Goal: Navigation & Orientation: Go to known website

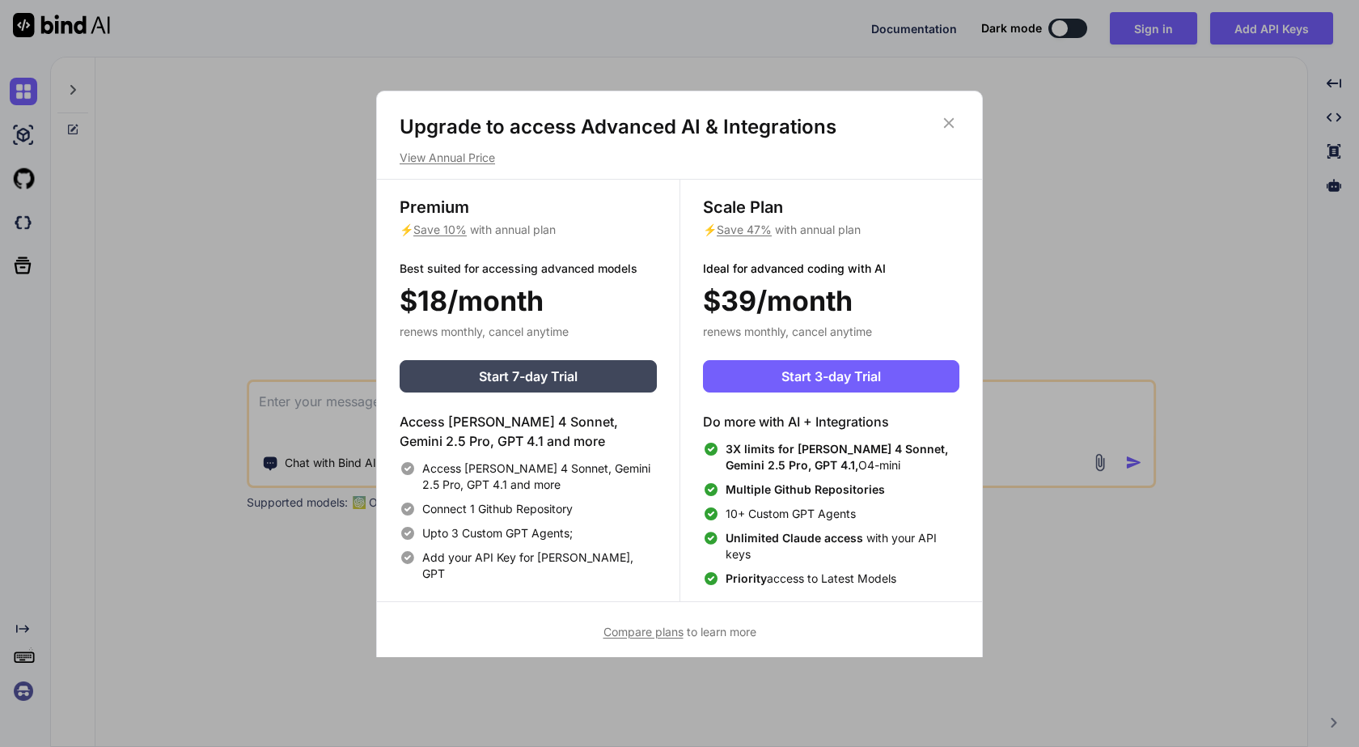
click at [950, 119] on icon at bounding box center [949, 123] width 18 height 18
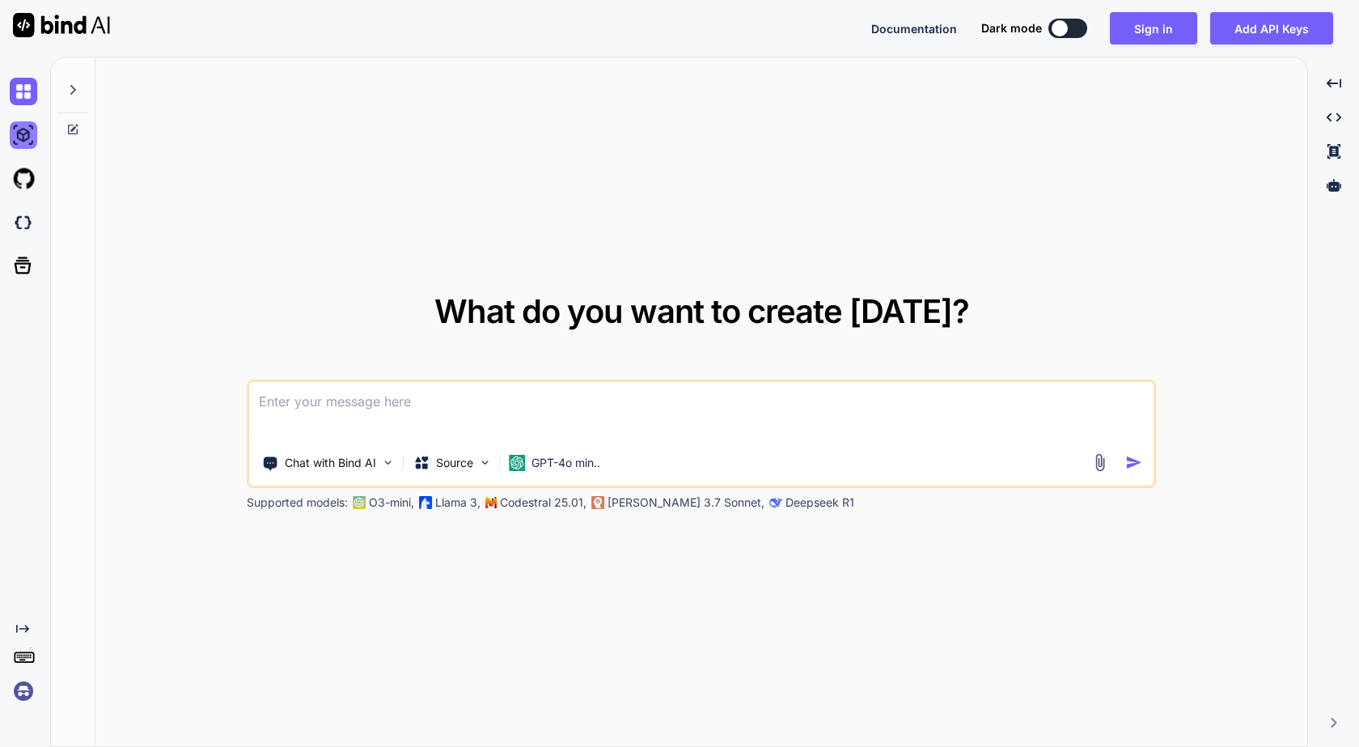
click at [26, 138] on img at bounding box center [24, 135] width 28 height 28
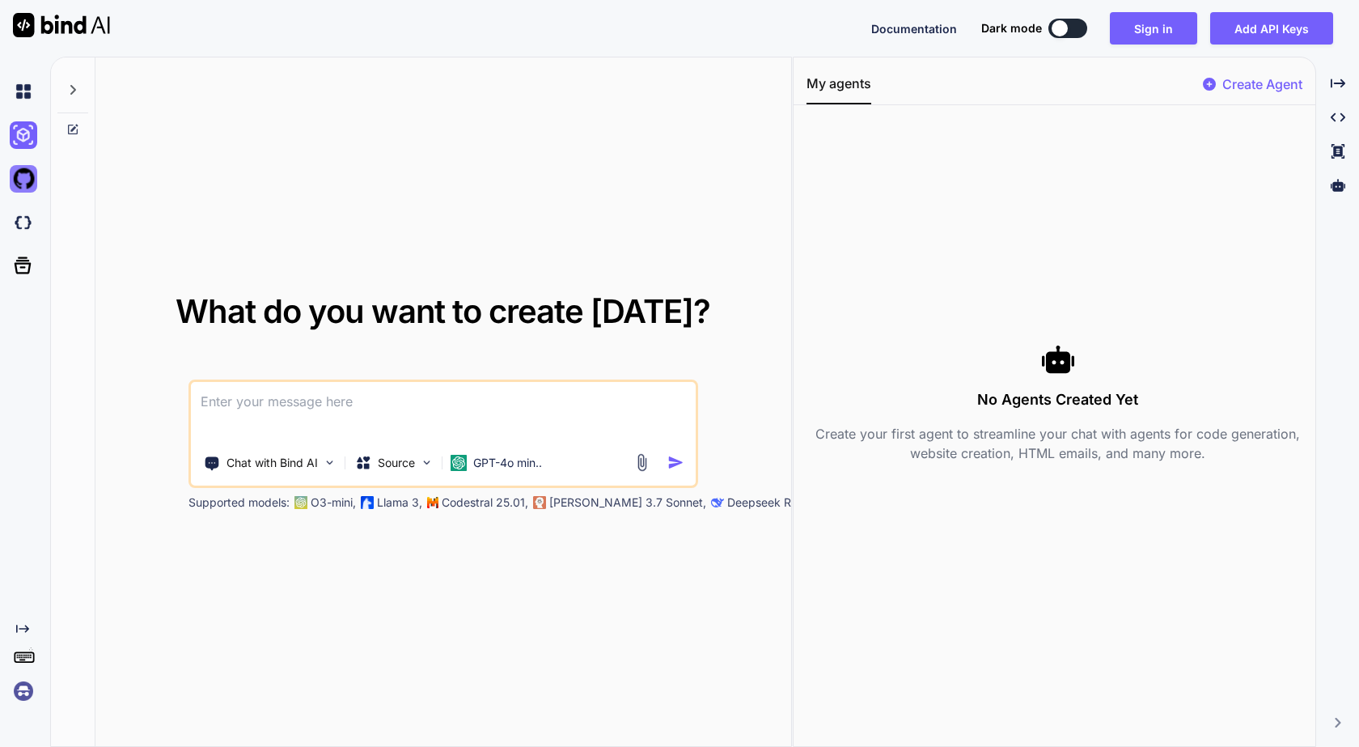
click at [31, 185] on img at bounding box center [24, 179] width 28 height 28
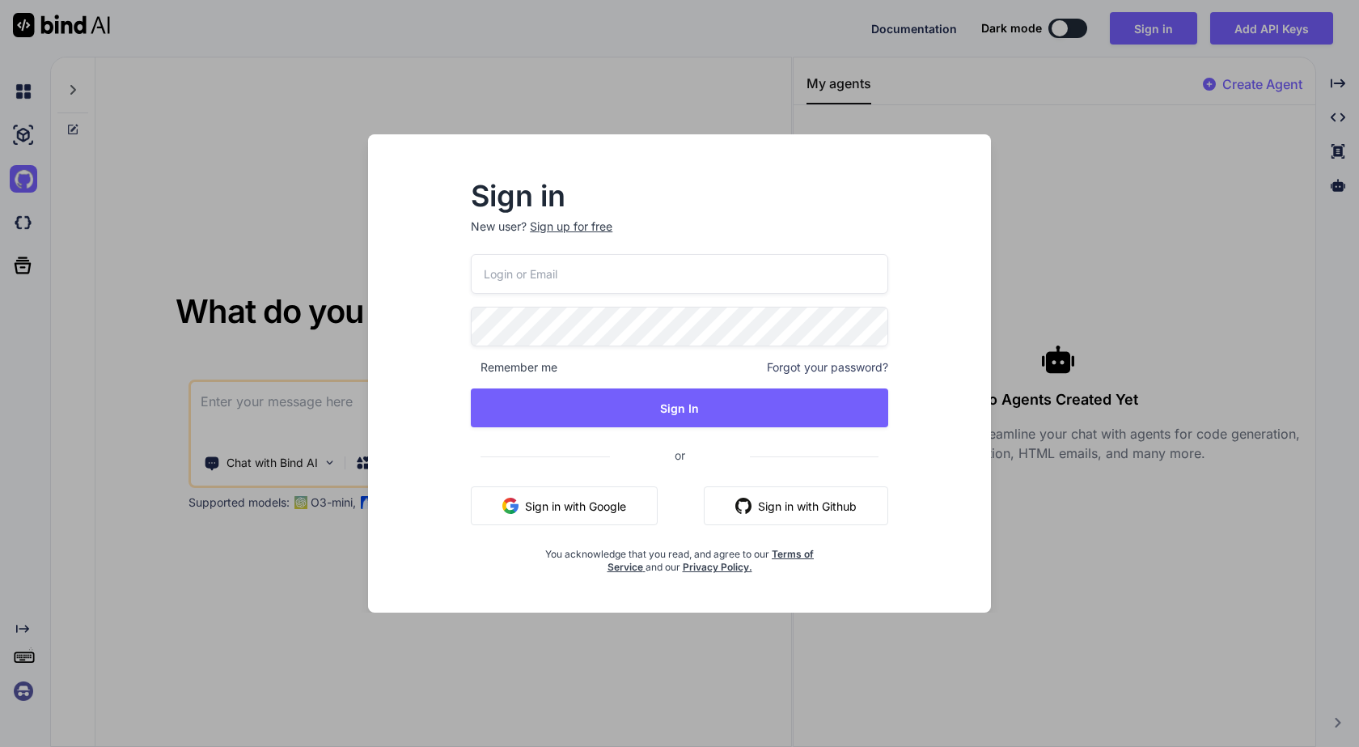
click at [22, 225] on div "Sign in New user? Sign up for free Remember me Forgot your password? Sign In or…" at bounding box center [679, 373] width 1359 height 747
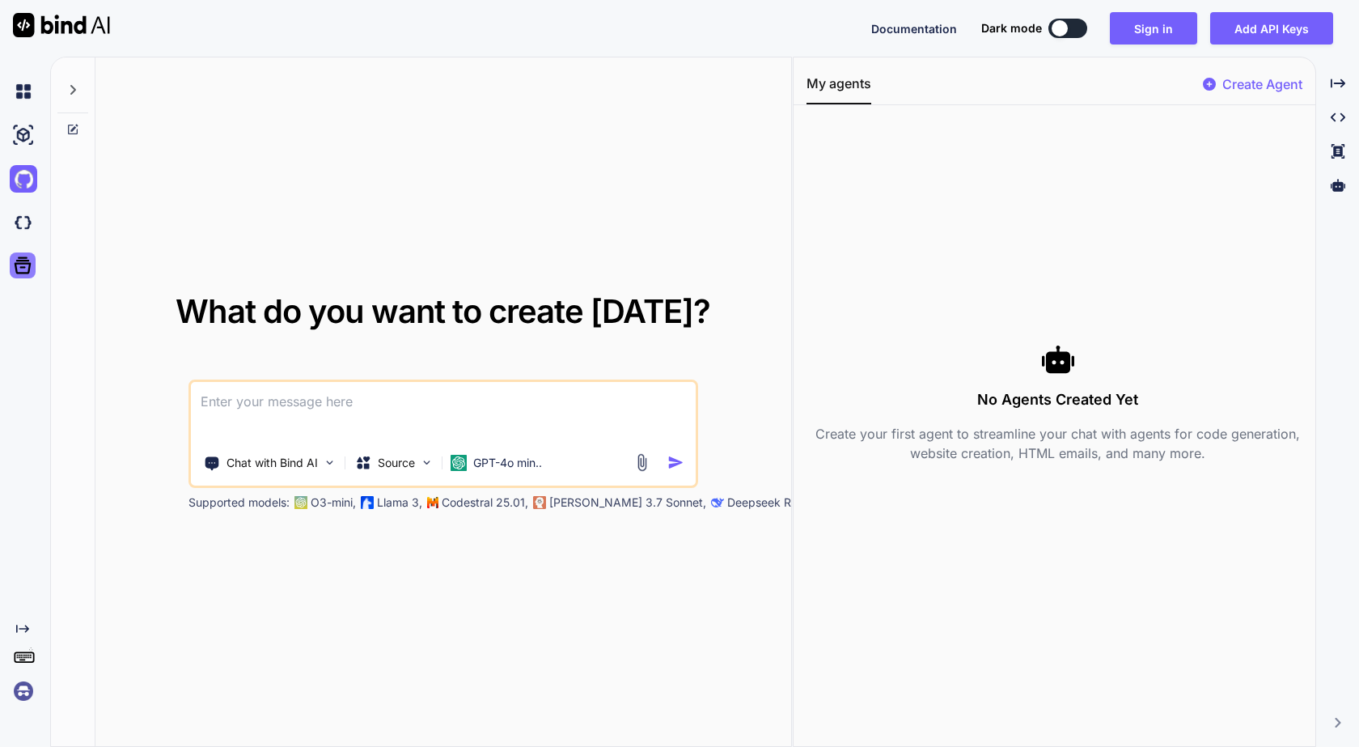
click at [21, 269] on icon at bounding box center [22, 265] width 23 height 23
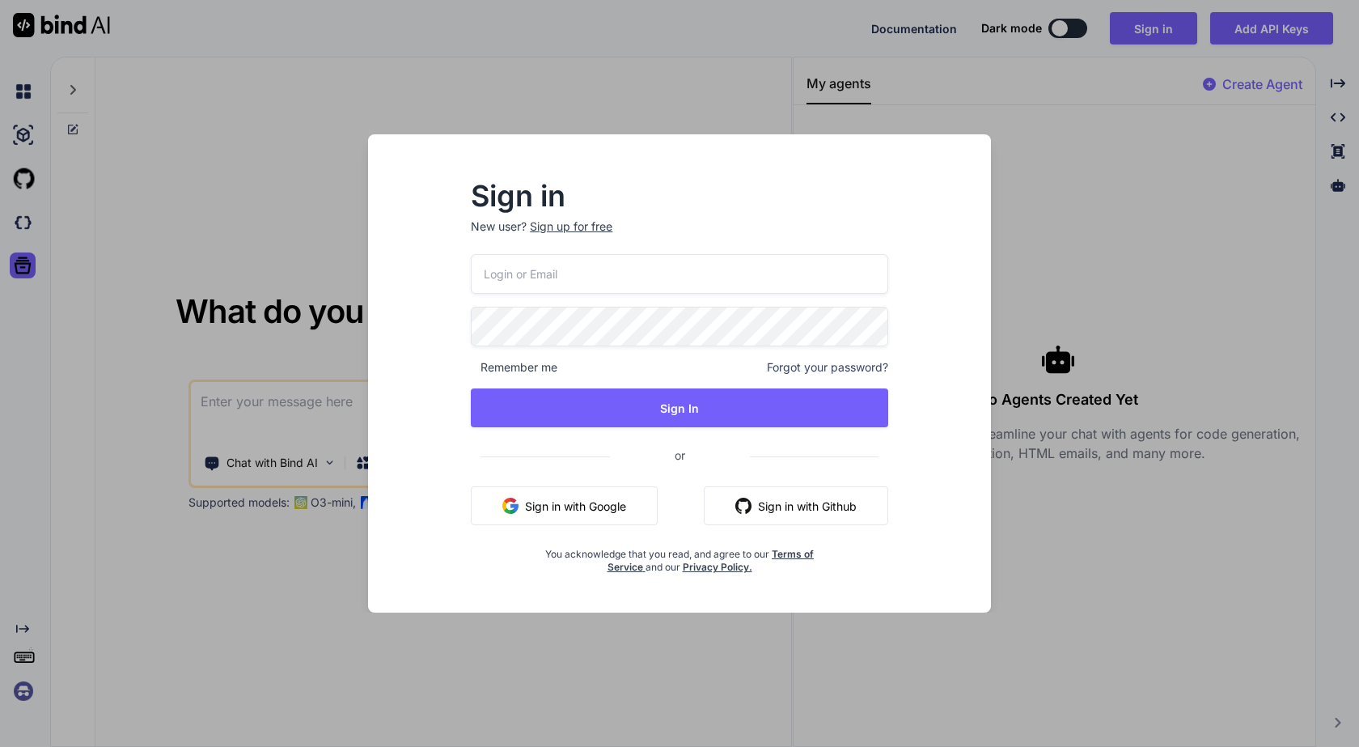
click at [21, 222] on div "Sign in New user? Sign up for free Remember me Forgot your password? Sign In or…" at bounding box center [679, 373] width 1359 height 747
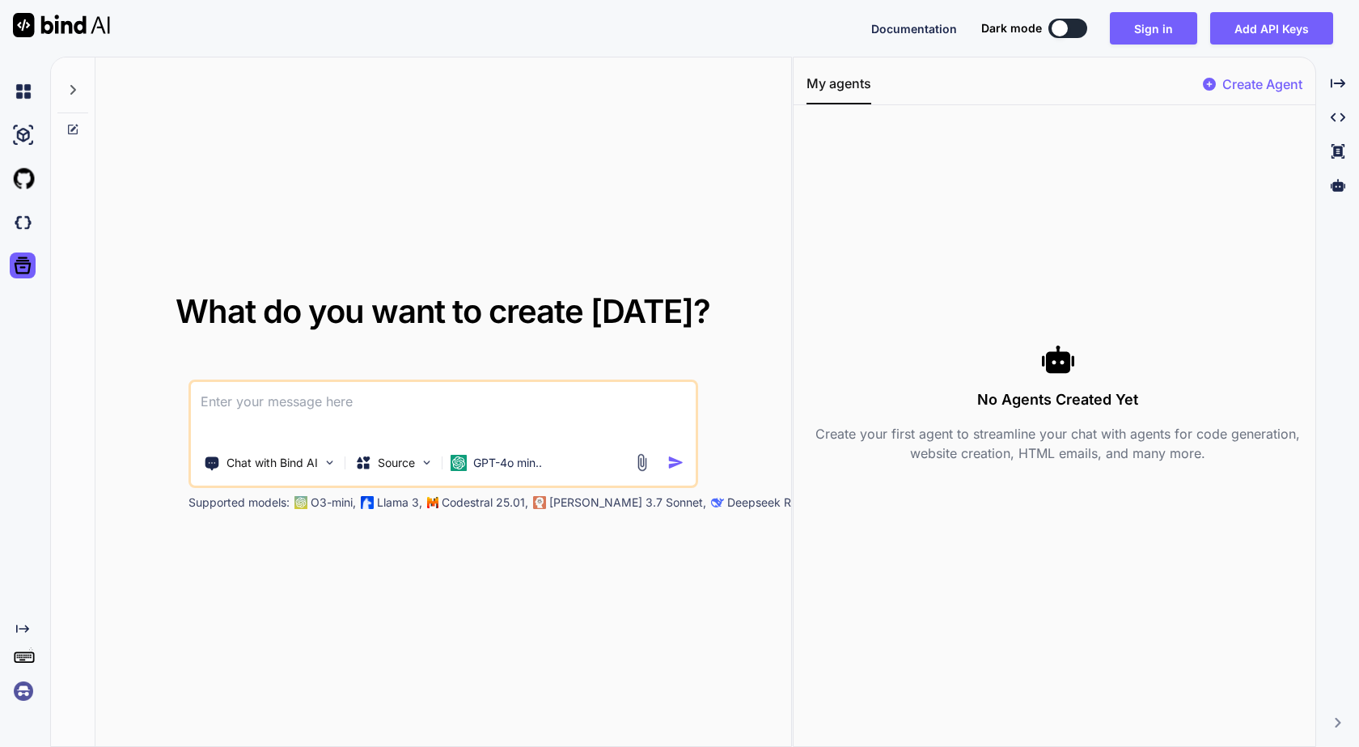
click at [1073, 31] on button at bounding box center [1067, 28] width 39 height 19
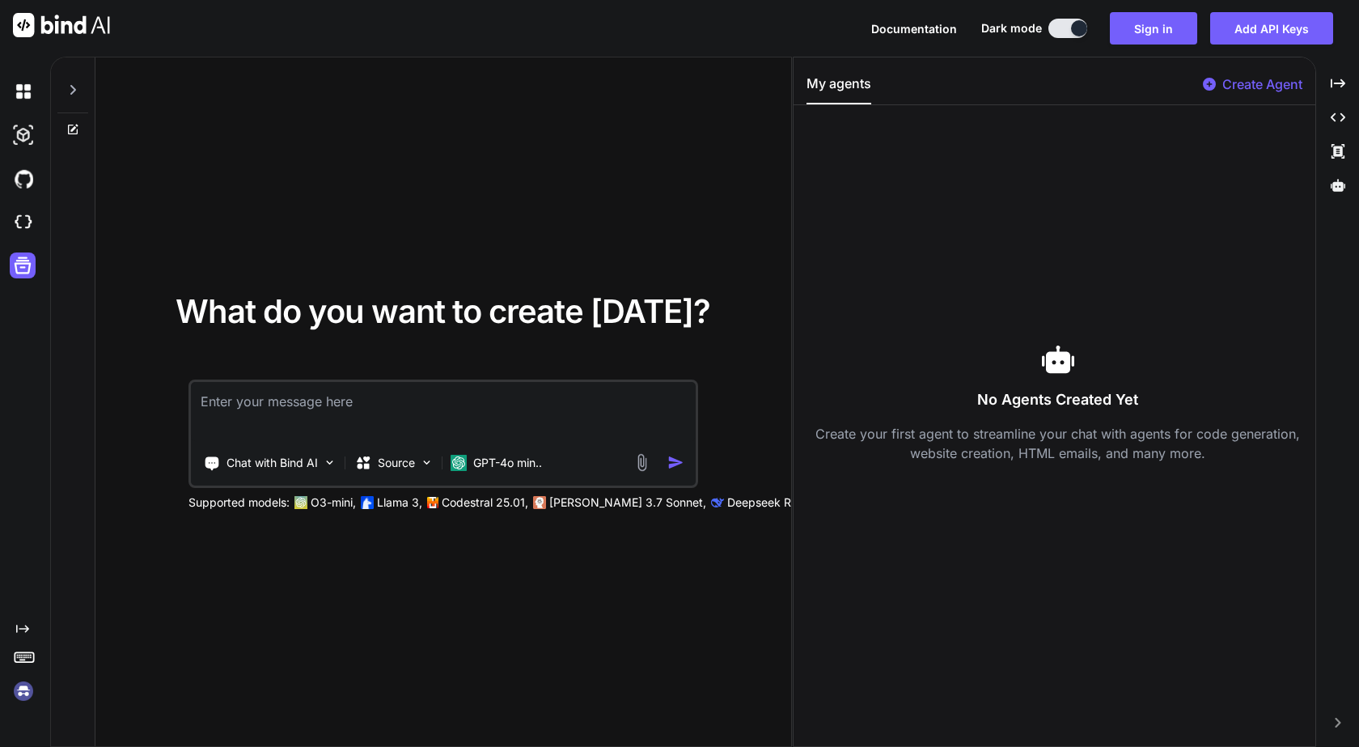
click at [1064, 27] on button at bounding box center [1067, 28] width 39 height 19
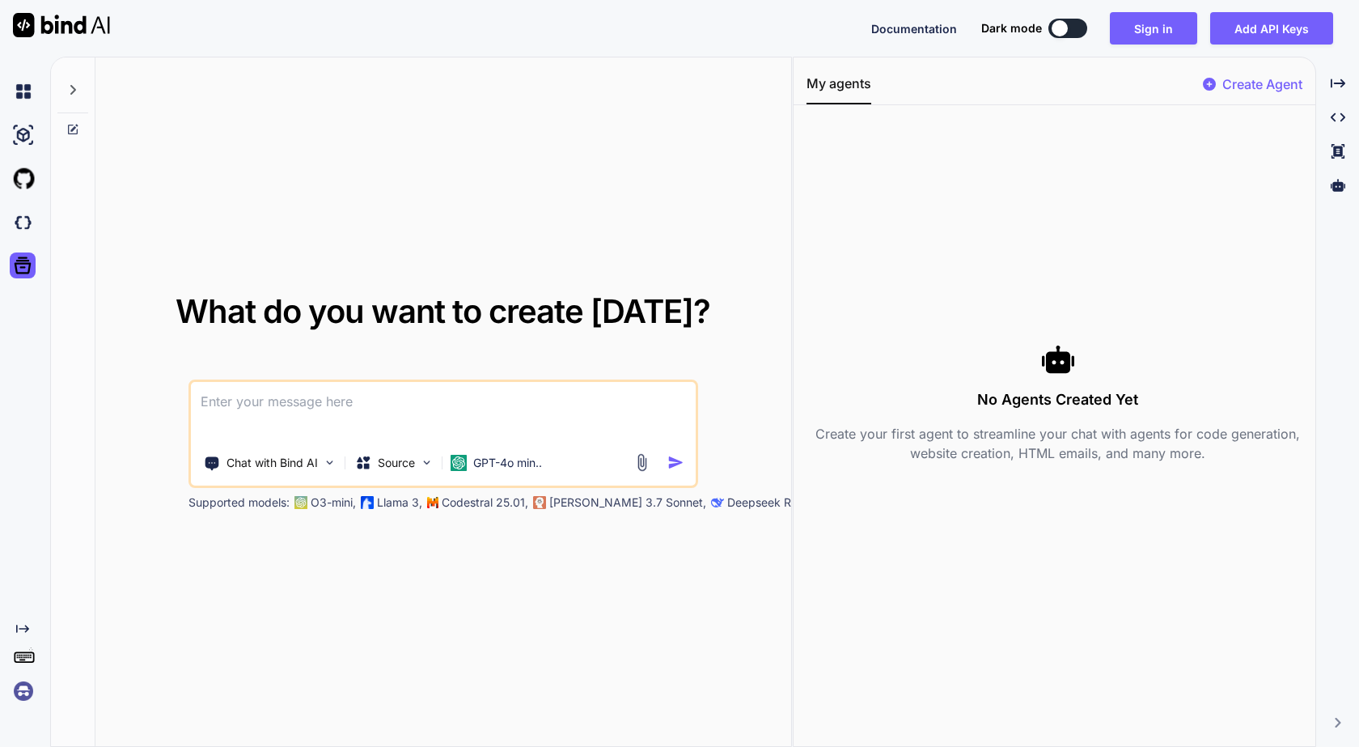
click at [1087, 28] on button at bounding box center [1067, 28] width 39 height 19
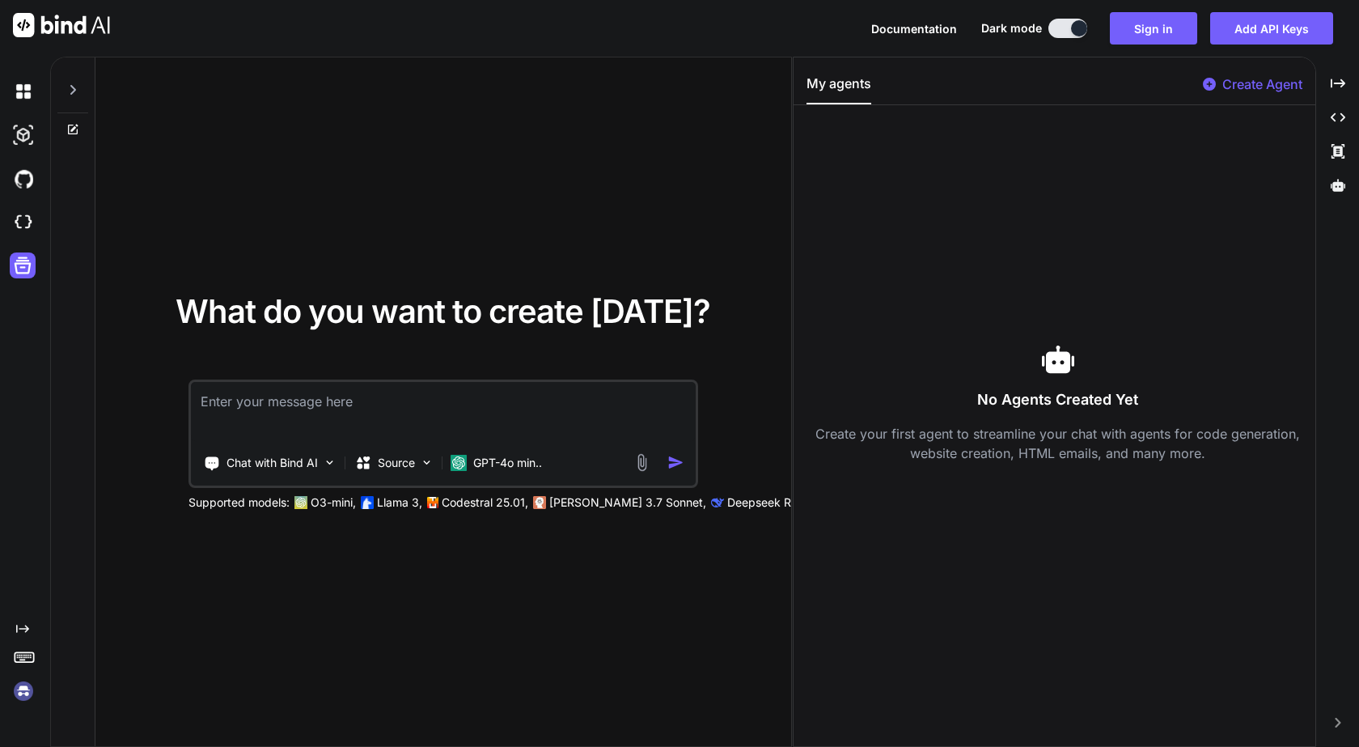
click at [1071, 26] on button at bounding box center [1067, 28] width 39 height 19
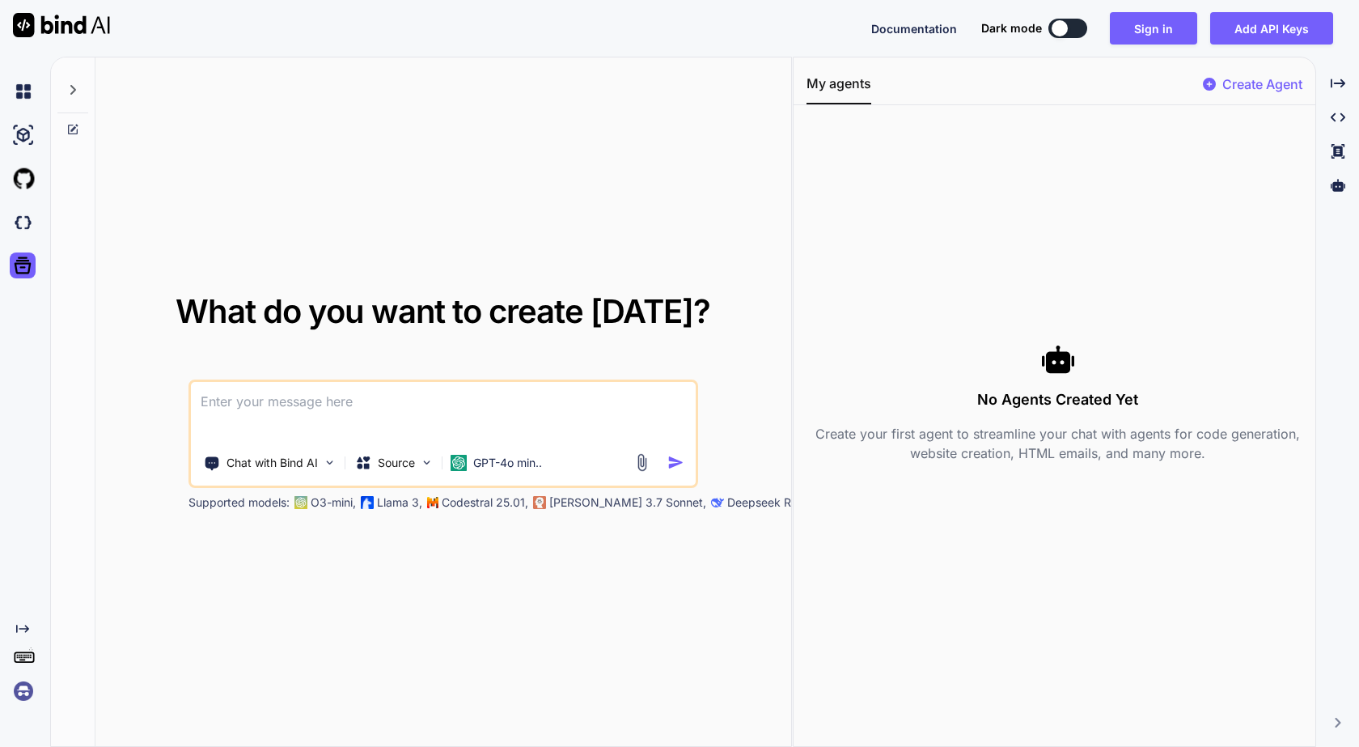
click at [70, 131] on icon at bounding box center [72, 129] width 13 height 13
click at [71, 94] on icon at bounding box center [73, 90] width 6 height 10
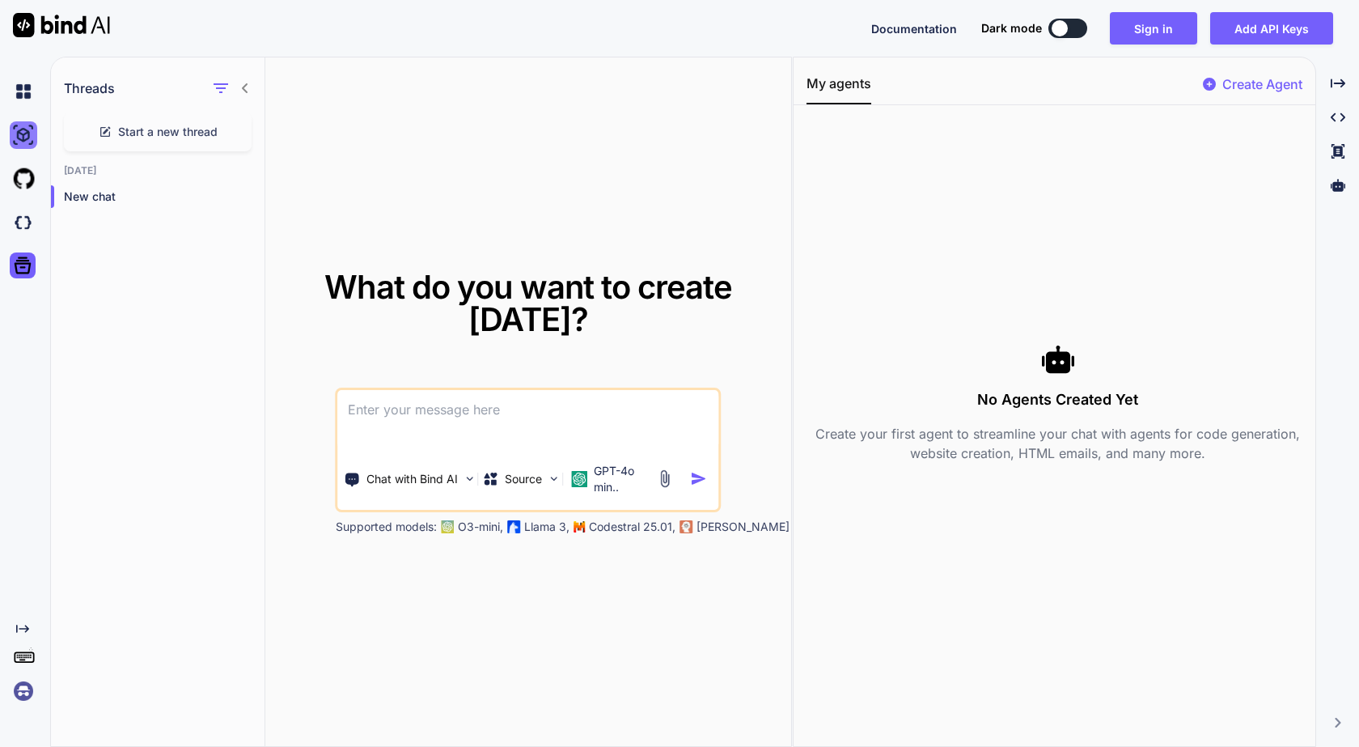
click at [28, 130] on img at bounding box center [24, 135] width 28 height 28
click at [19, 90] on img at bounding box center [24, 92] width 28 height 28
type textarea "x"
